Goal: Transaction & Acquisition: Purchase product/service

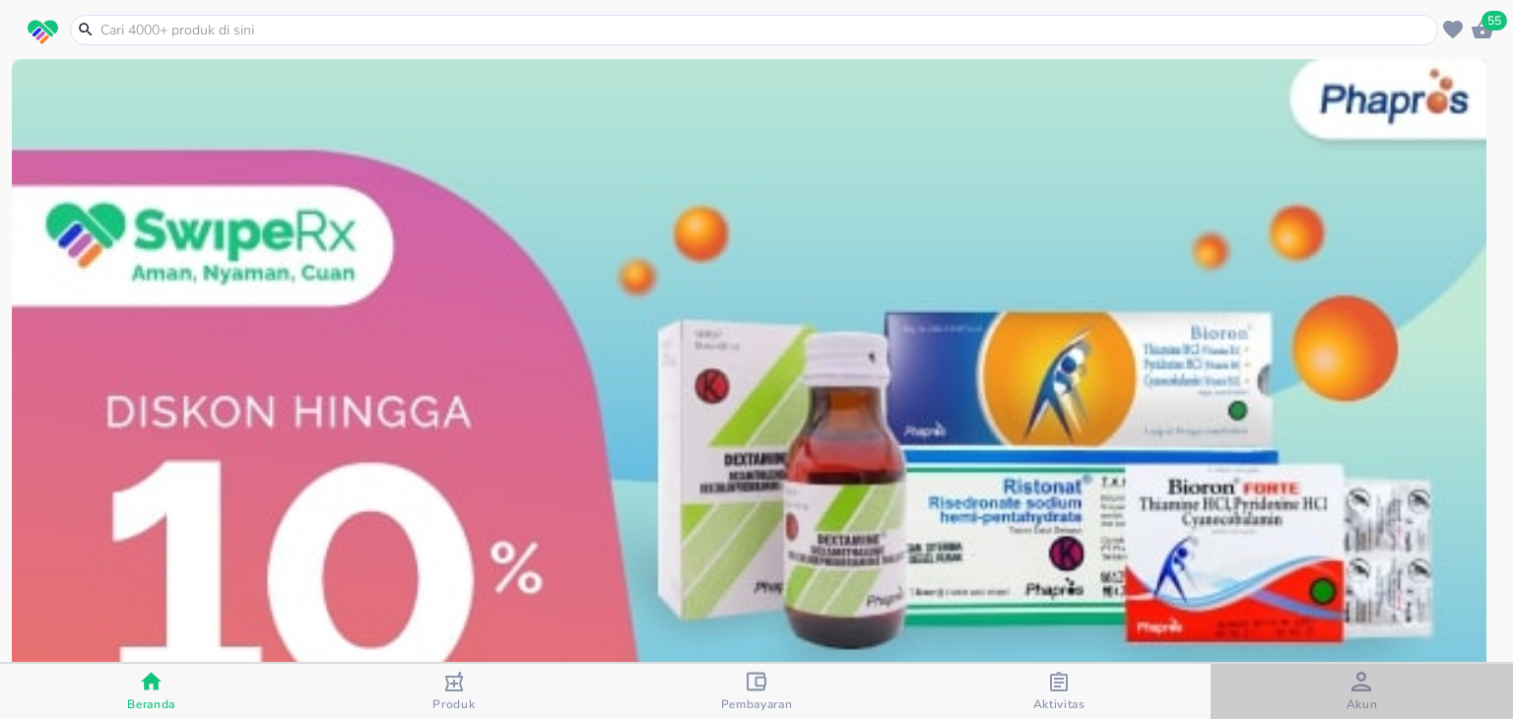
click at [1305, 694] on span "Akun" at bounding box center [1361, 692] width 291 height 40
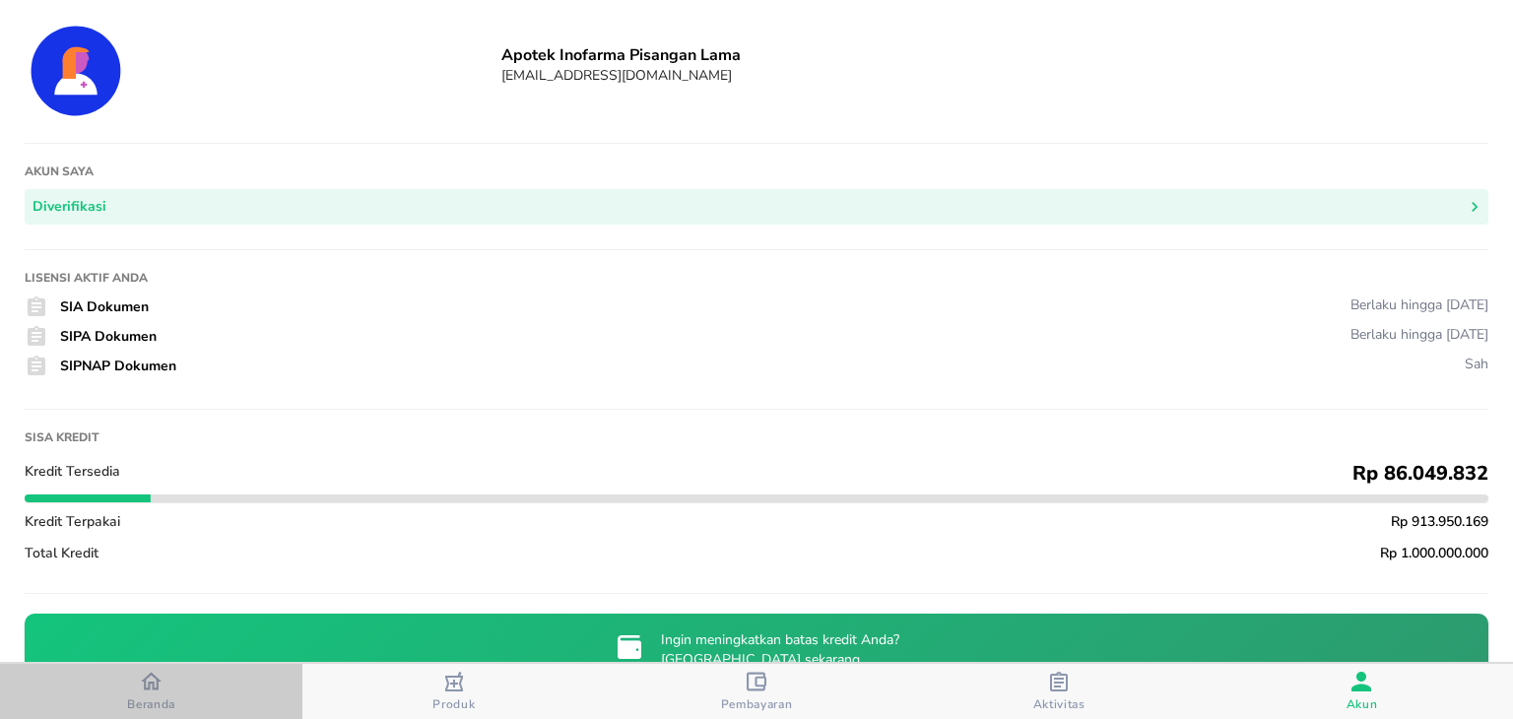
click at [154, 680] on icon "button" at bounding box center [151, 681] width 21 height 21
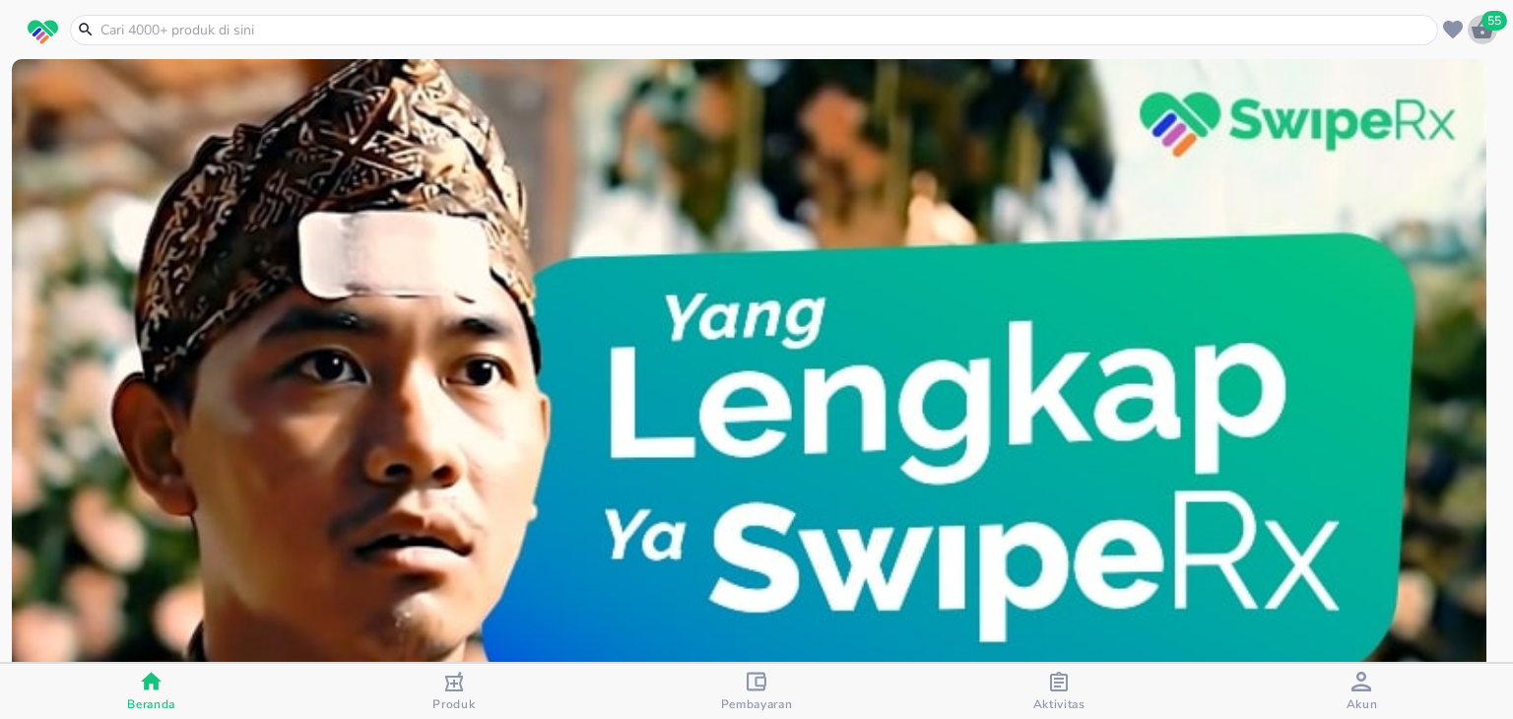
click at [1483, 30] on icon "button" at bounding box center [1482, 29] width 22 height 19
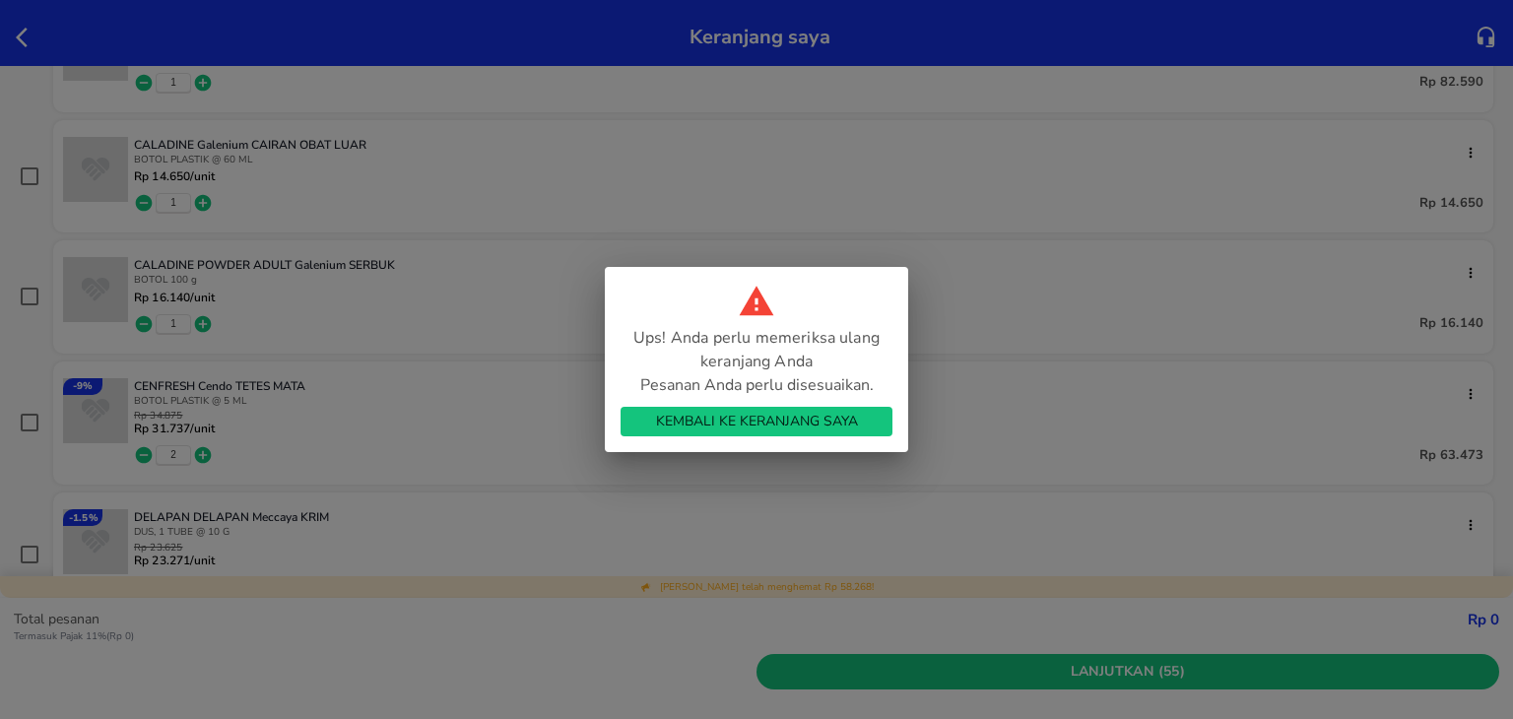
scroll to position [941, 0]
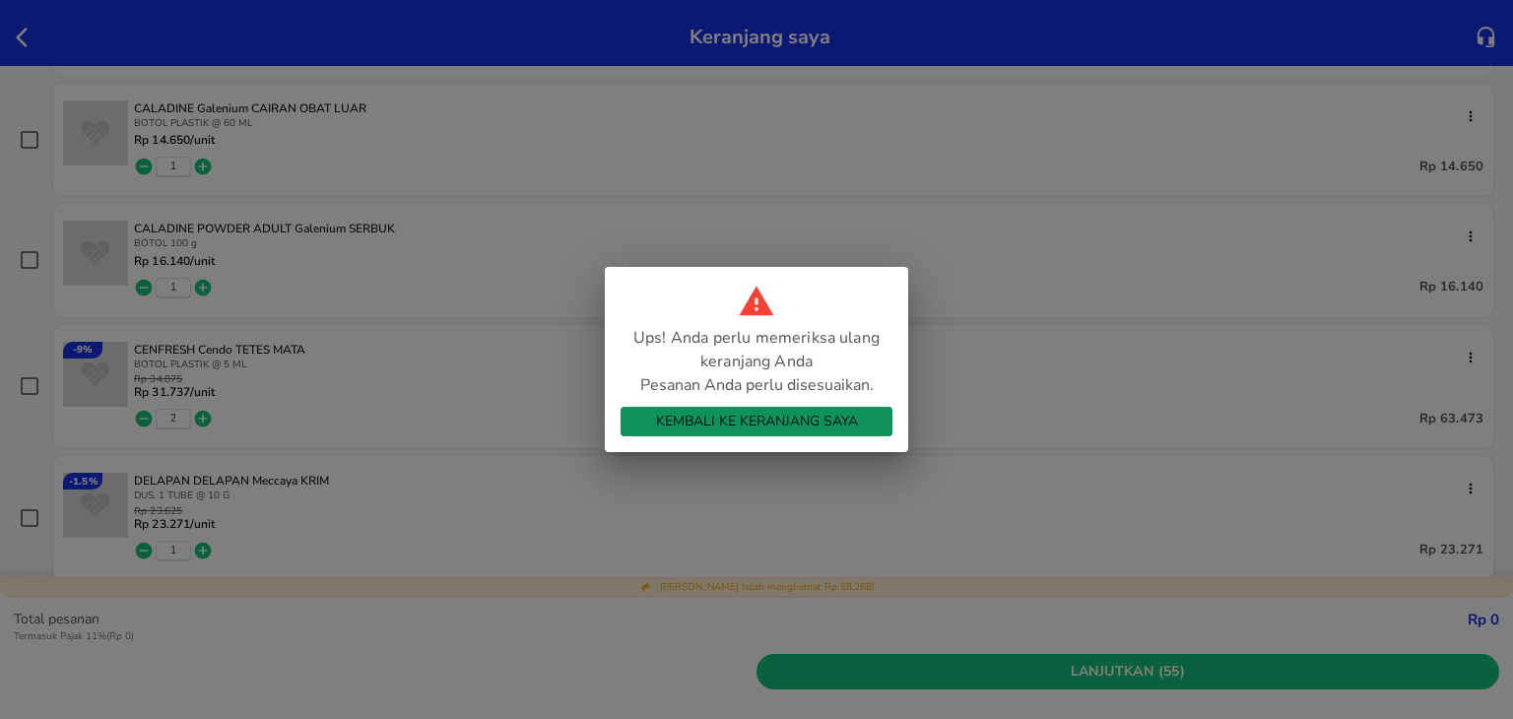
click at [843, 418] on span "Kembali ke Keranjang Saya" at bounding box center [756, 422] width 240 height 25
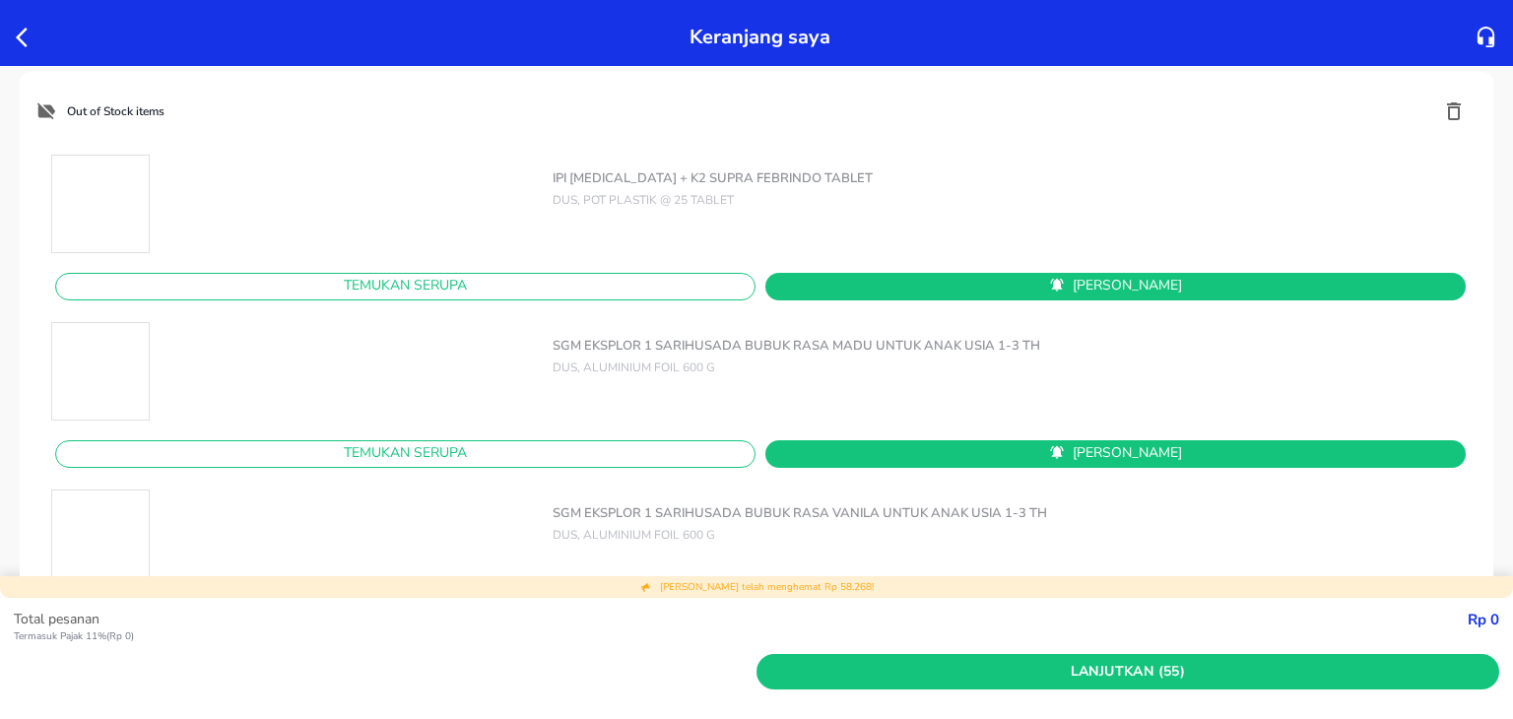
scroll to position [4242, 0]
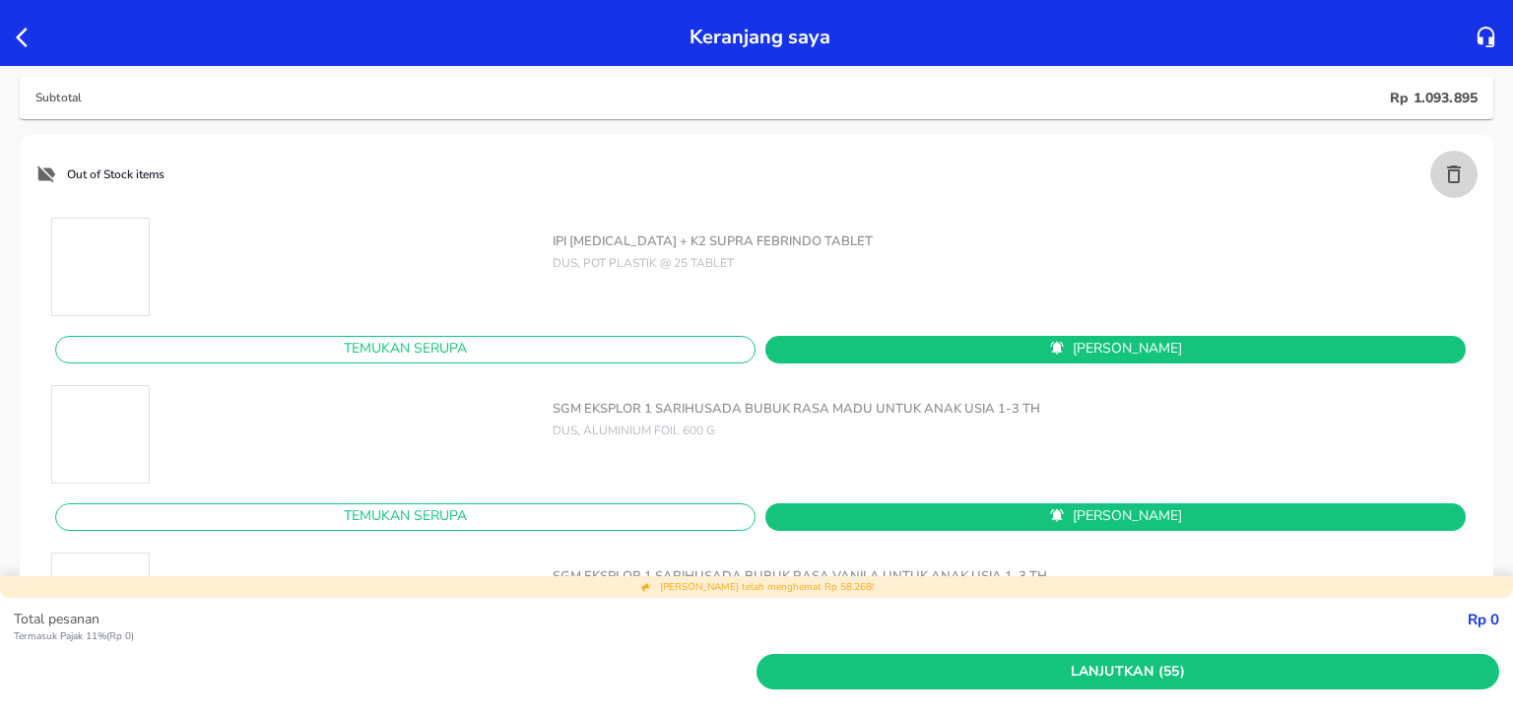
click at [1442, 186] on button "button" at bounding box center [1453, 174] width 47 height 47
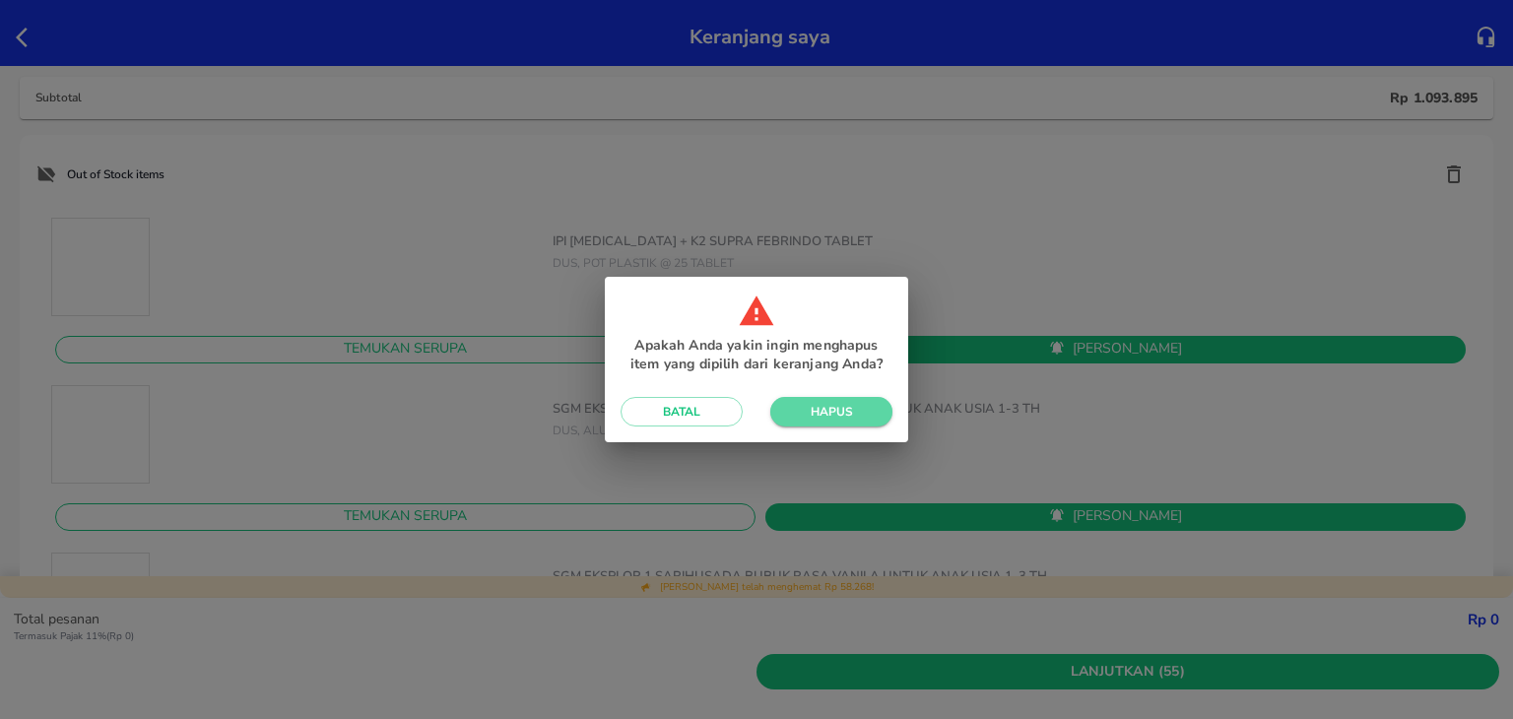
click at [832, 404] on span "Hapus" at bounding box center [831, 412] width 91 height 16
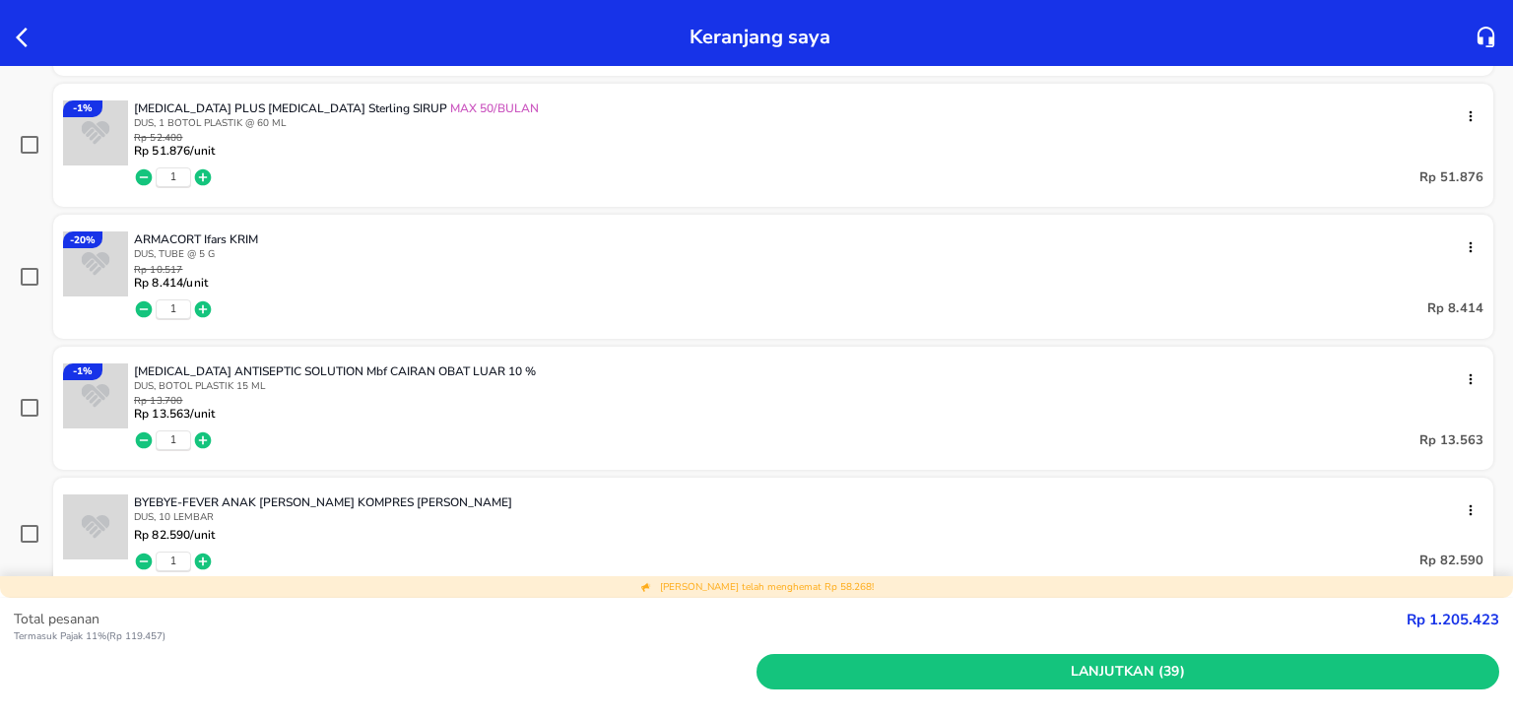
scroll to position [0, 0]
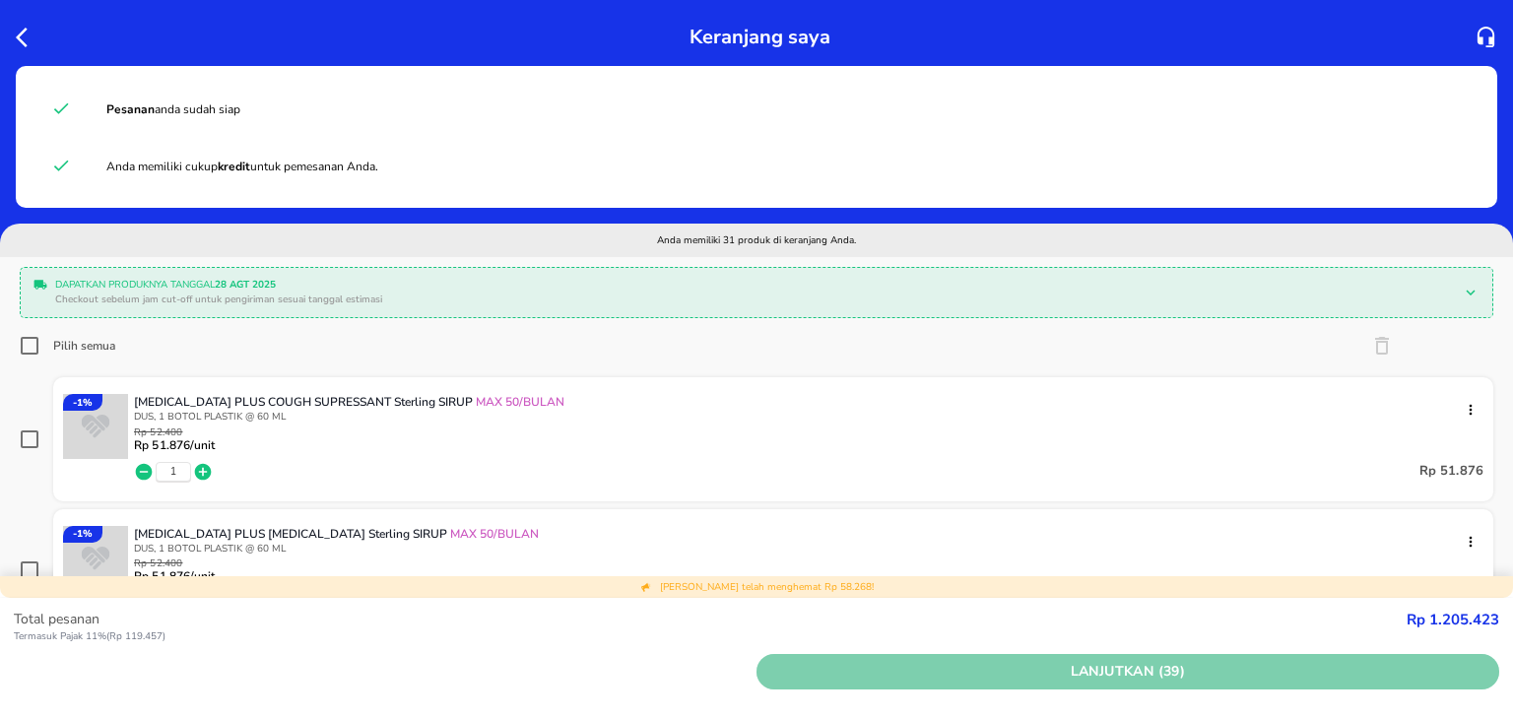
click at [856, 657] on button "Lanjutkan (39)" at bounding box center [1127, 672] width 743 height 36
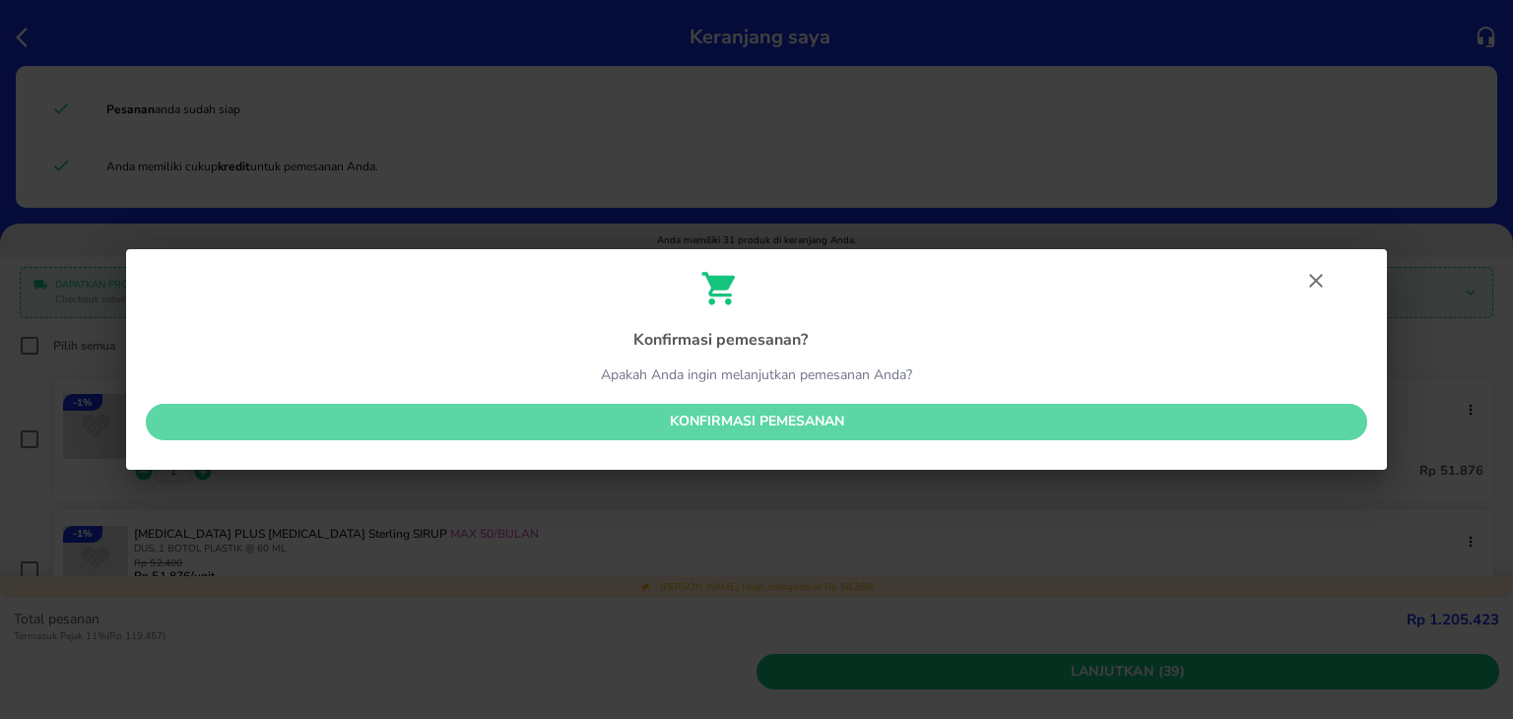
click at [853, 428] on span "Konfirmasi pemesanan" at bounding box center [757, 422] width 1190 height 25
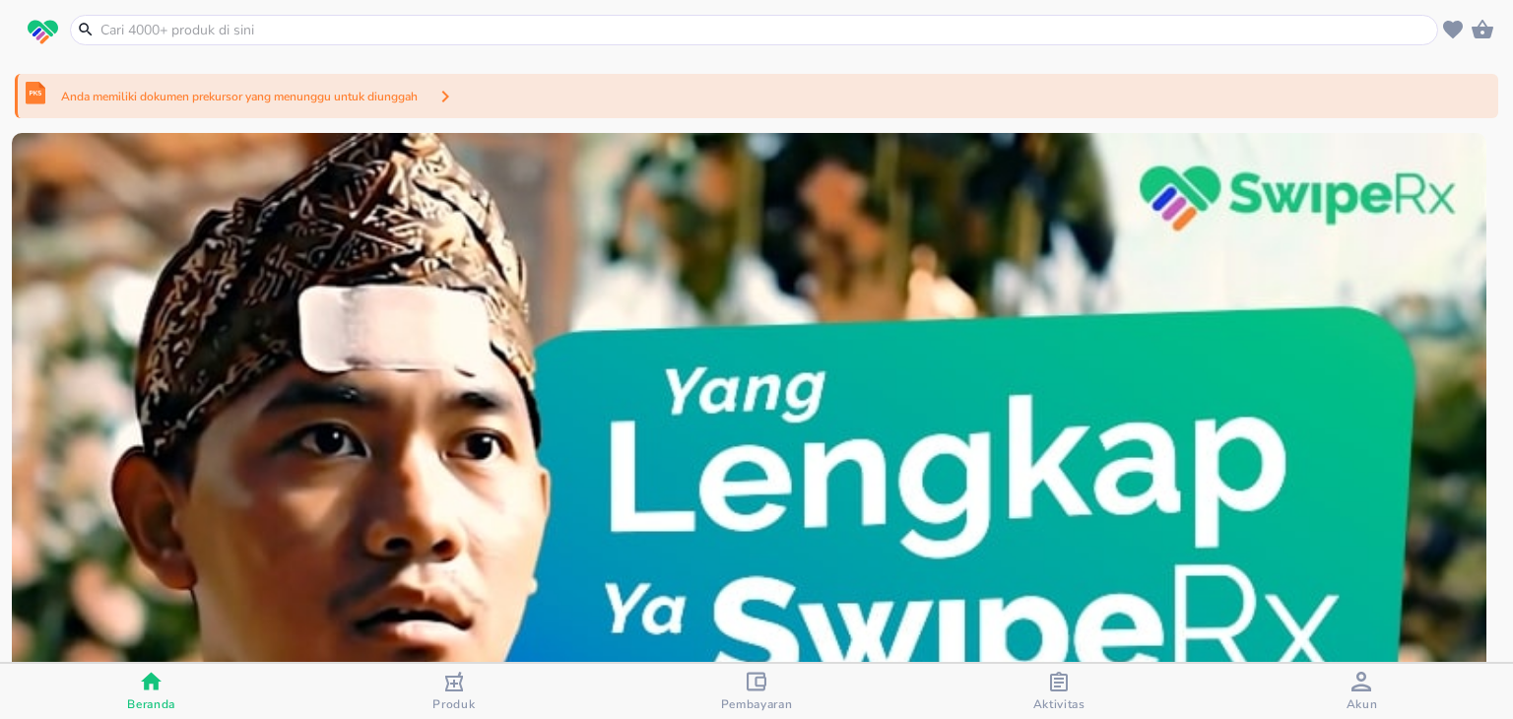
click at [386, 97] on p "Anda memiliki dokumen prekursor yang menunggu untuk diunggah" at bounding box center [239, 97] width 357 height 18
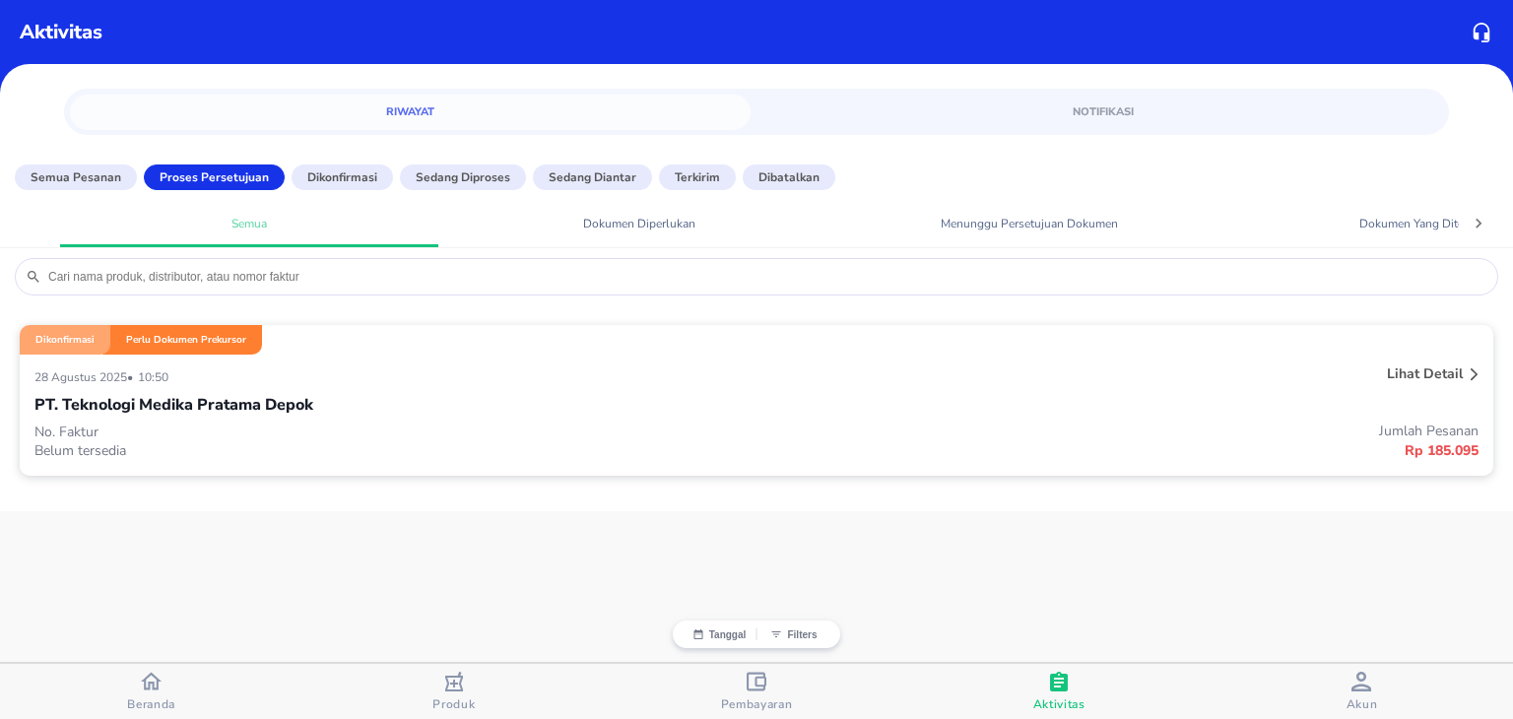
click at [594, 383] on div "28 Agustus 2025 • 10:50" at bounding box center [455, 376] width 842 height 24
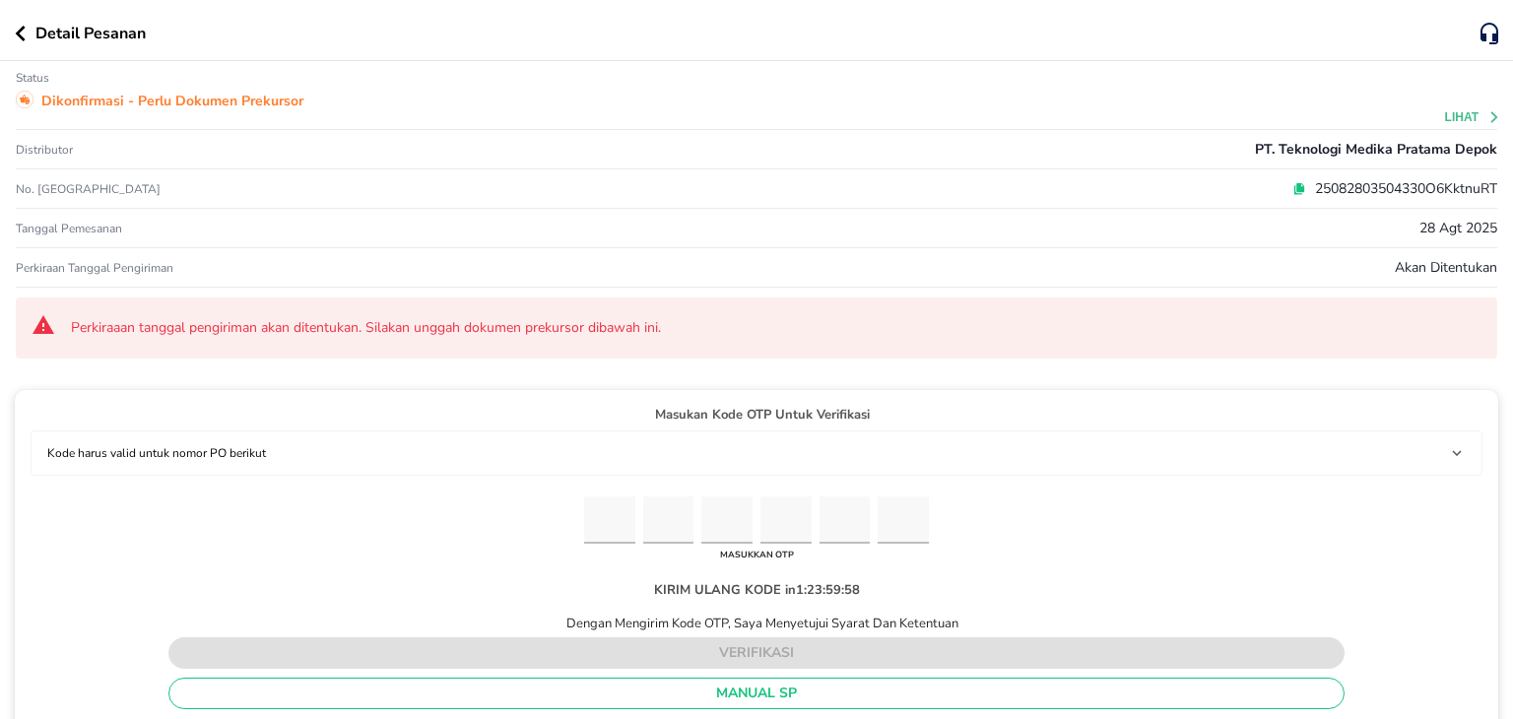
click at [1296, 185] on icon at bounding box center [1300, 186] width 8 height 9
click at [612, 515] on input "Please enter OTP character 1" at bounding box center [609, 520] width 51 height 48
paste input "6"
type input "8"
type input "2"
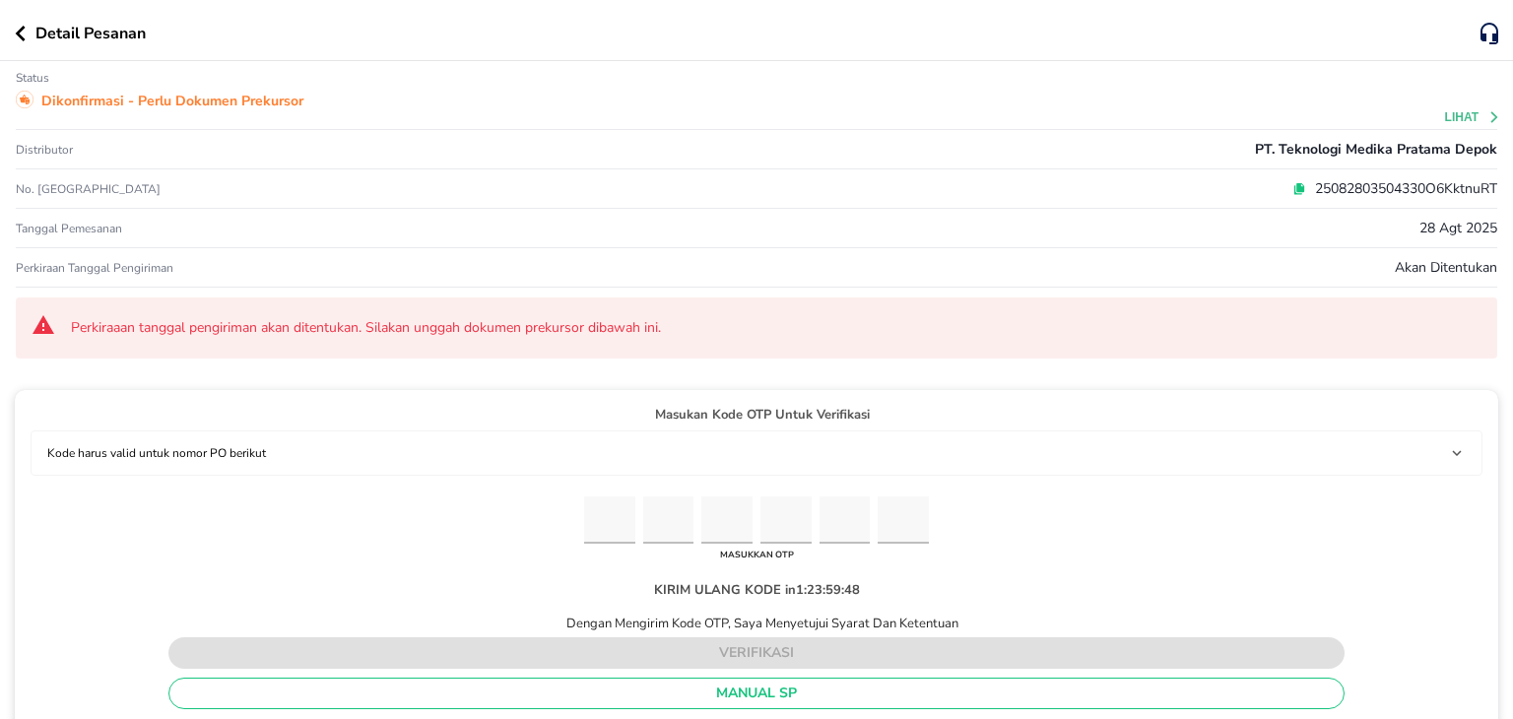
type input "1"
type input "7"
type input "1"
type input "6"
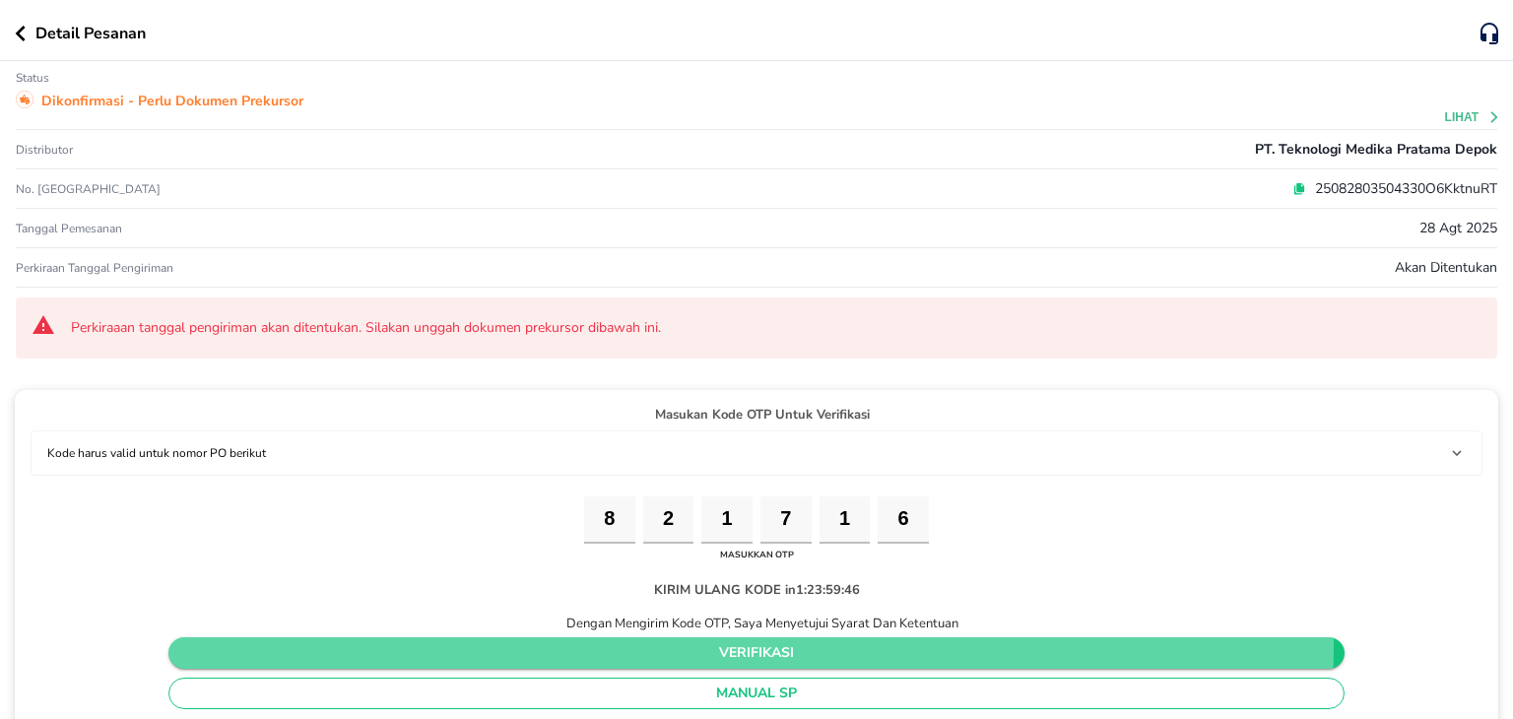
click at [668, 643] on span "verifikasi" at bounding box center [756, 653] width 1144 height 25
